Goal: Transaction & Acquisition: Obtain resource

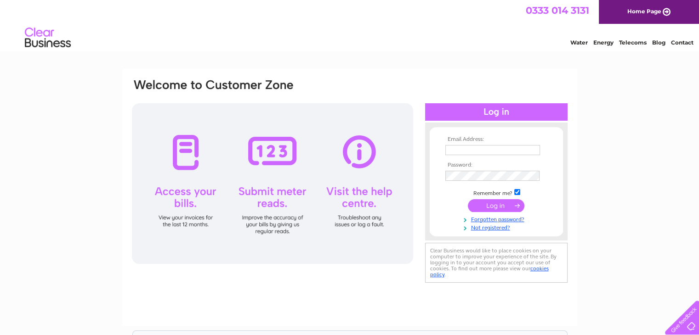
type input "finance@coherespaces.co.uk"
click at [489, 203] on input "submit" at bounding box center [496, 205] width 57 height 13
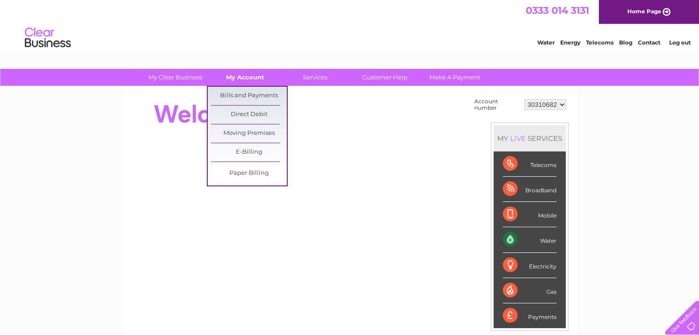
click at [253, 79] on link "My Account" at bounding box center [245, 77] width 76 height 17
click at [244, 94] on link "Bills and Payments" at bounding box center [249, 96] width 76 height 18
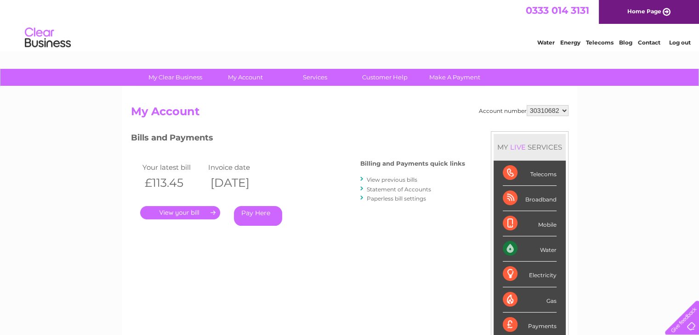
click at [374, 179] on link "View previous bills" at bounding box center [392, 179] width 51 height 7
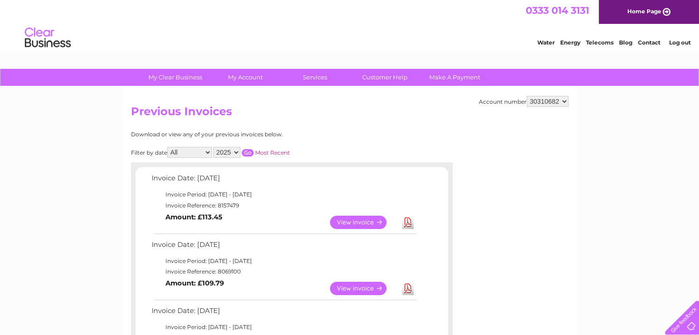
click at [407, 222] on link "Download" at bounding box center [407, 222] width 11 height 13
click at [565, 103] on select "30310682 30317138 30317383" at bounding box center [548, 101] width 42 height 11
select select "30317138"
click at [527, 96] on select "30310682 30317138 30317383" at bounding box center [548, 101] width 42 height 11
click at [406, 223] on link "Download" at bounding box center [407, 222] width 11 height 13
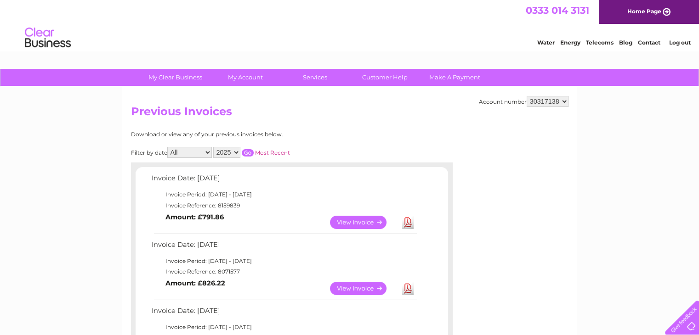
click at [564, 102] on select "30310682 30317138 30317383" at bounding box center [548, 101] width 42 height 11
select select "30317383"
click at [527, 96] on select "30310682 30317138 30317383" at bounding box center [548, 101] width 42 height 11
click at [407, 222] on link "Download" at bounding box center [407, 222] width 11 height 13
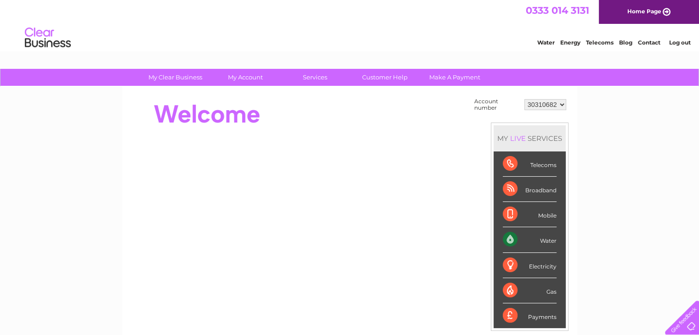
click at [561, 105] on select "30310682 30317138 30317383" at bounding box center [545, 104] width 42 height 11
click at [680, 42] on link "Log out" at bounding box center [679, 42] width 22 height 7
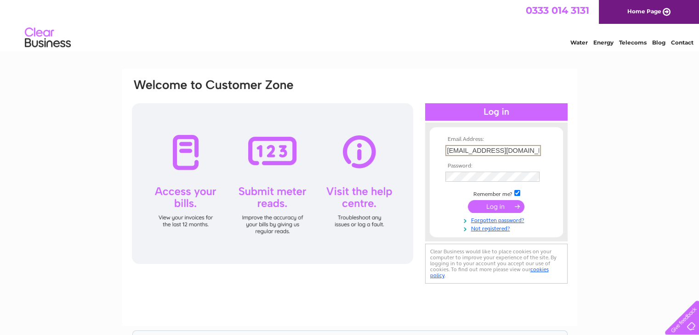
click at [527, 147] on input "[EMAIL_ADDRESS][DOMAIN_NAME]" at bounding box center [493, 150] width 96 height 11
type input "[EMAIL_ADDRESS][DOMAIN_NAME]"
click at [489, 204] on input "submit" at bounding box center [496, 205] width 57 height 13
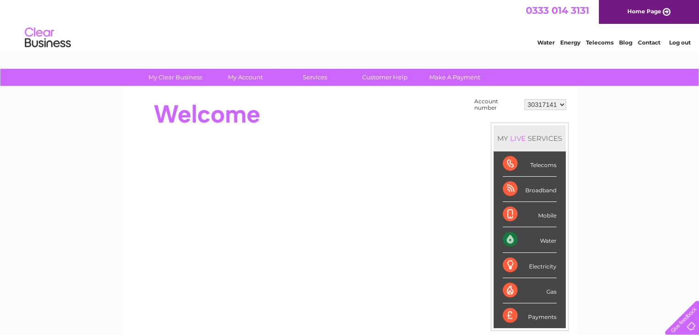
click at [561, 104] on select "30317141" at bounding box center [545, 104] width 42 height 11
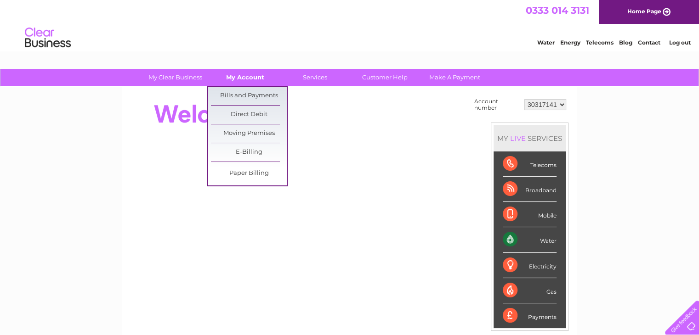
click at [243, 77] on link "My Account" at bounding box center [245, 77] width 76 height 17
click at [228, 96] on link "Bills and Payments" at bounding box center [249, 96] width 76 height 18
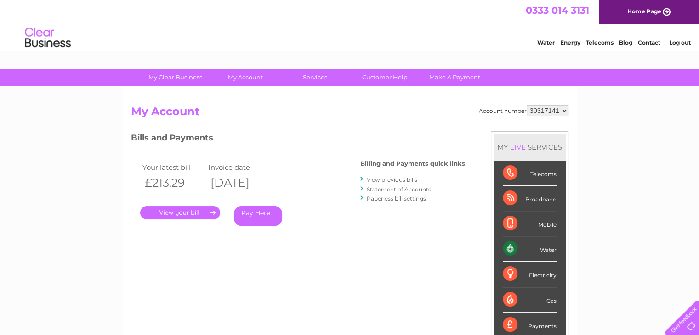
click at [168, 214] on link "." at bounding box center [180, 212] width 80 height 13
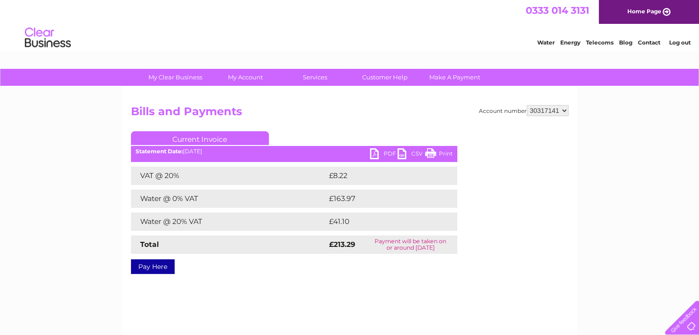
click at [385, 151] on link "PDF" at bounding box center [384, 154] width 28 height 13
